Goal: Find specific page/section: Find specific page/section

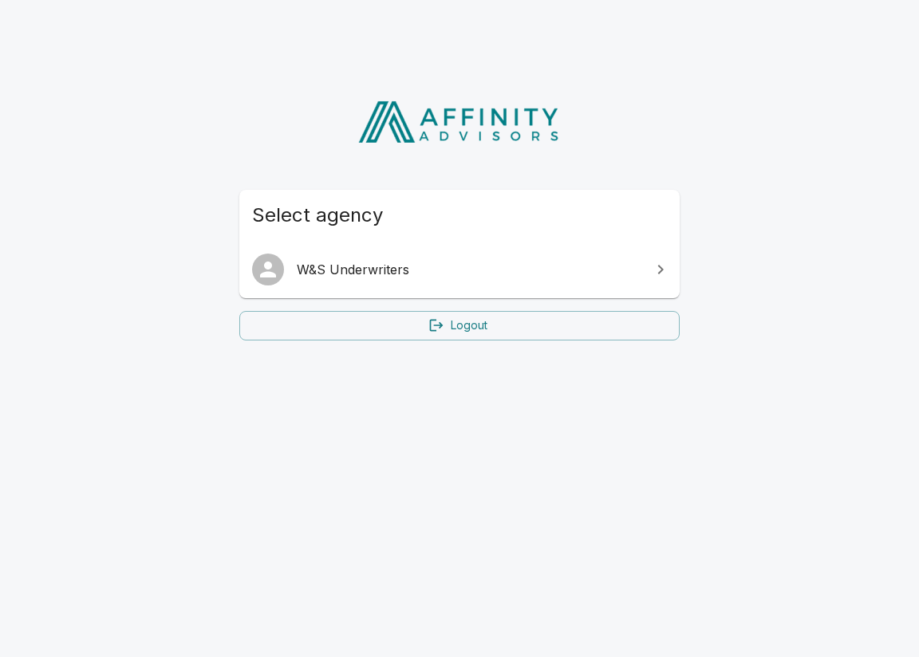
click at [367, 270] on span "W&S Underwriters" at bounding box center [469, 269] width 344 height 19
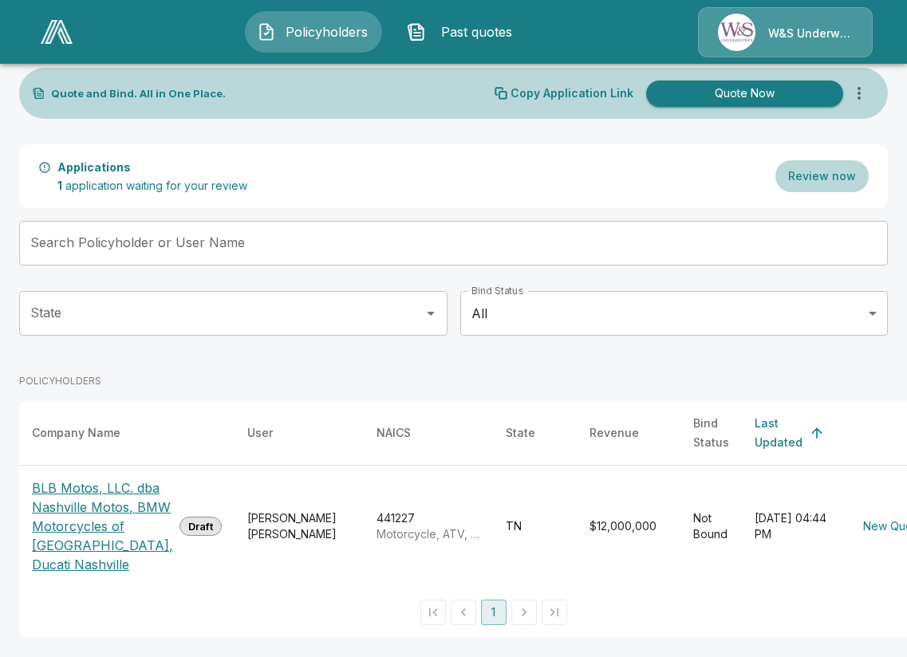
scroll to position [132, 0]
click at [509, 616] on li "pagination navigation" at bounding box center [524, 613] width 30 height 26
click at [42, 478] on p "BLB Motos, LLC. dba Nashville Motos, BMW Motorcycles of Nashville, Ducati Nashv…" at bounding box center [102, 526] width 141 height 96
